Goal: Find specific page/section

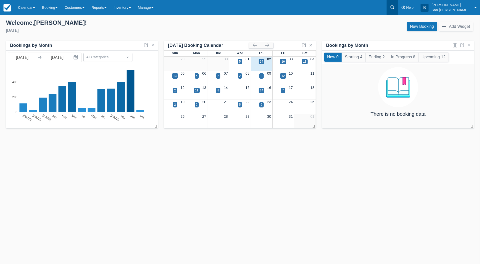
click at [395, 8] on icon at bounding box center [392, 7] width 5 height 5
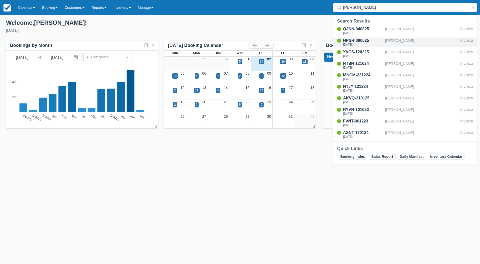
type input "[PERSON_NAME]"
click at [353, 42] on div "HPSR-090525" at bounding box center [363, 41] width 40 height 6
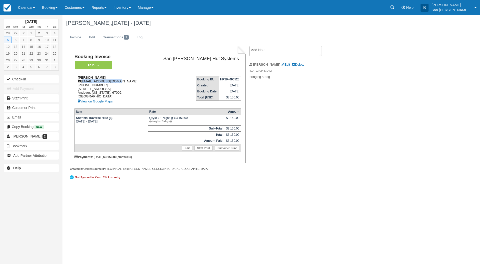
drag, startPoint x: 82, startPoint y: 81, endPoint x: 115, endPoint y: 82, distance: 32.6
click at [121, 83] on div "Brian Lindebak blindebak@gmail.com 1 (316) 573-9311 225 S. One Wood Dr. Andover…" at bounding box center [112, 90] width 74 height 29
copy div "blindebak@gmail.com"
